Goal: Navigation & Orientation: Find specific page/section

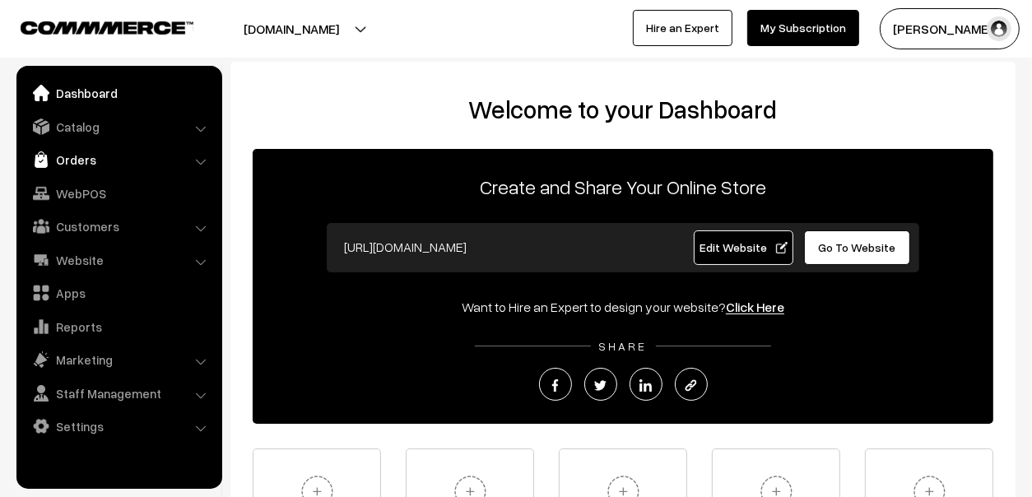
click at [67, 150] on link "Orders" at bounding box center [119, 160] width 196 height 30
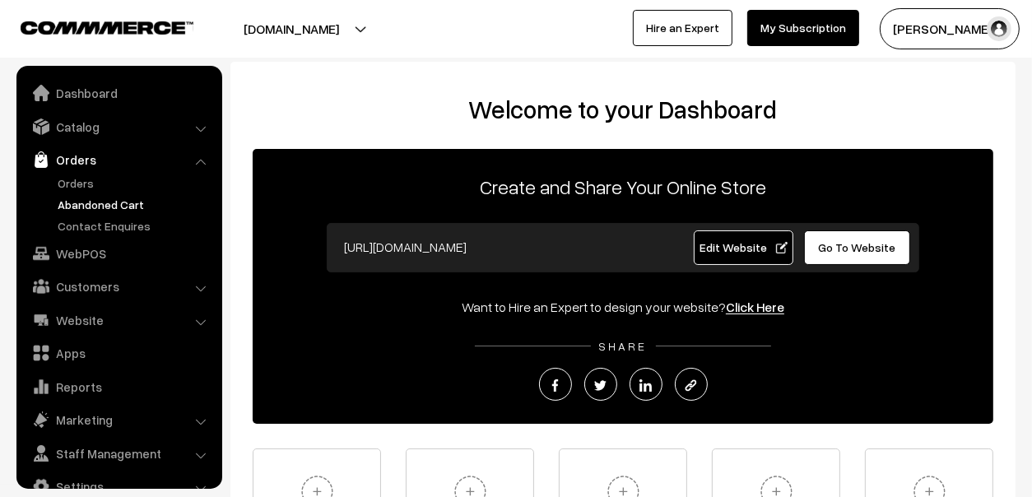
click at [81, 203] on link "Abandoned Cart" at bounding box center [134, 204] width 163 height 17
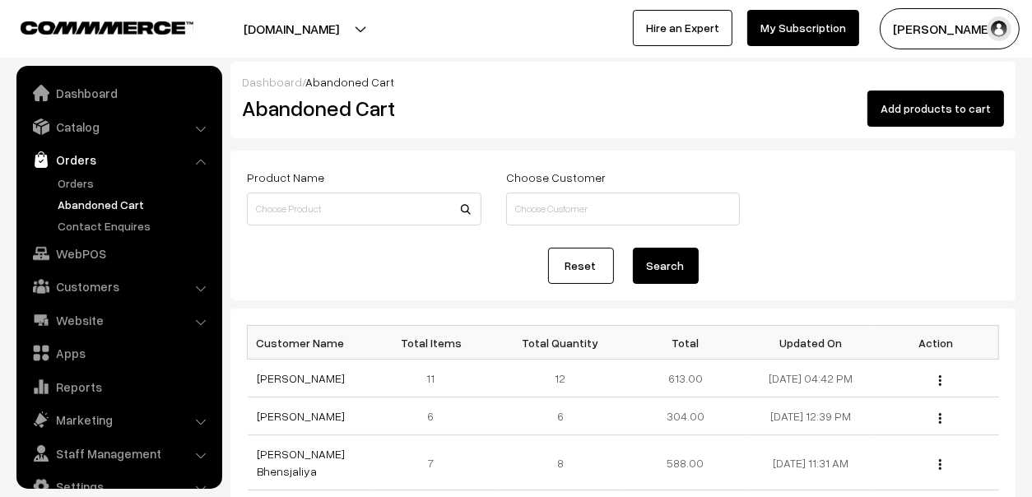
scroll to position [27, 0]
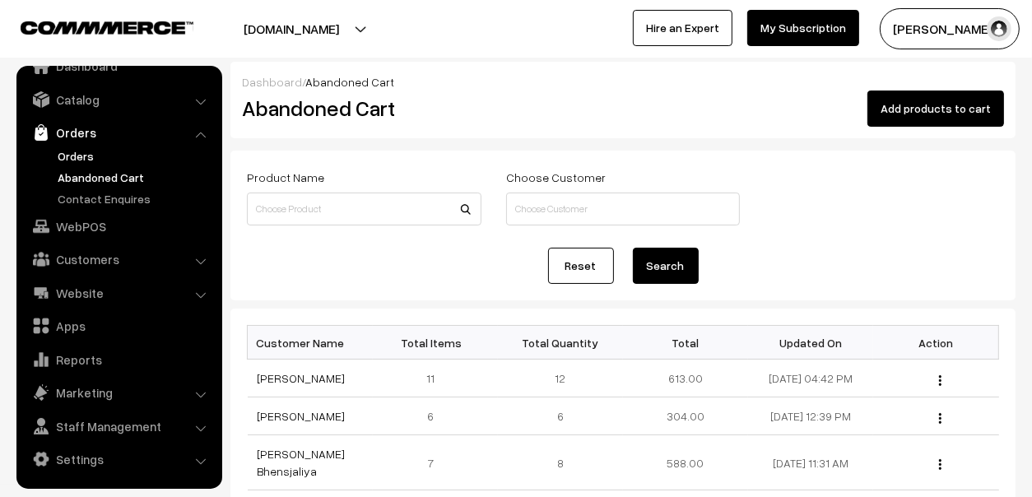
click at [81, 151] on link "Orders" at bounding box center [134, 155] width 163 height 17
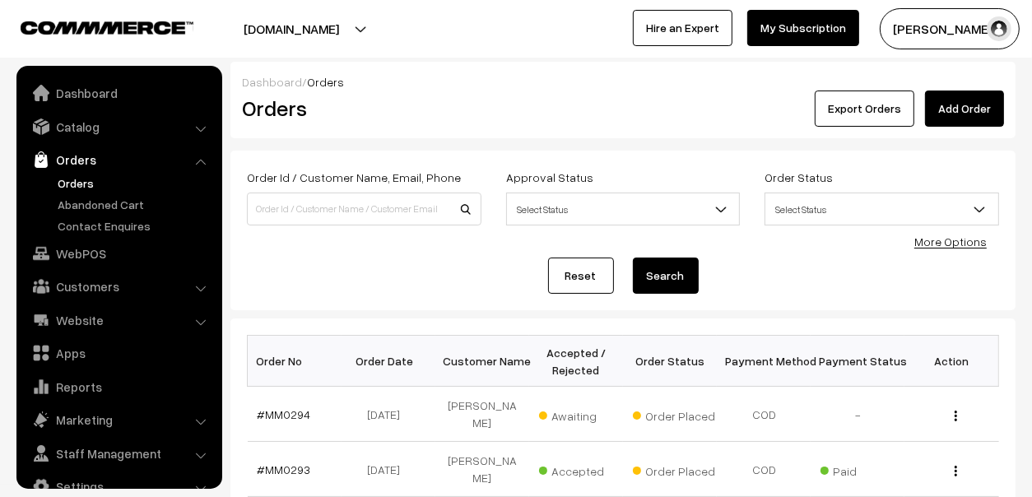
scroll to position [27, 0]
